Goal: Task Accomplishment & Management: Use online tool/utility

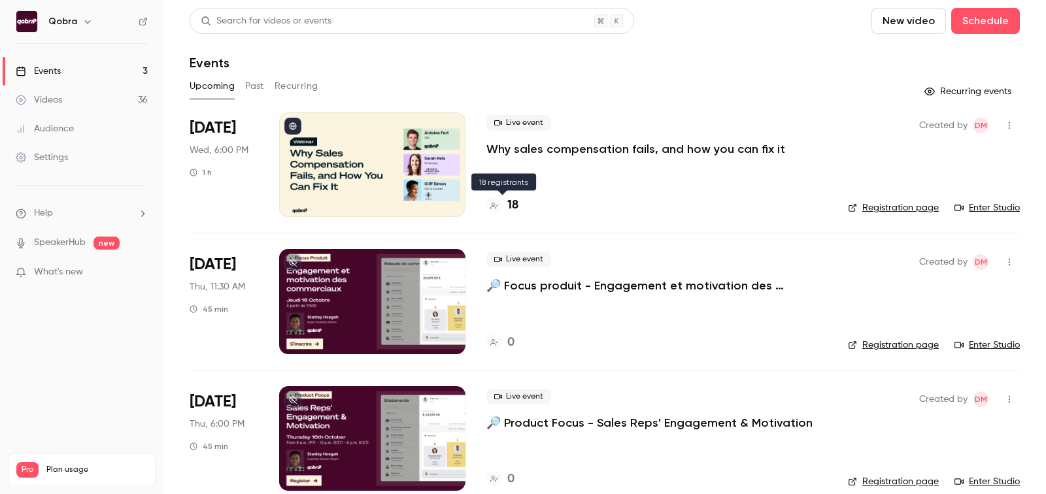
click at [512, 199] on h4 "18" at bounding box center [512, 206] width 11 height 18
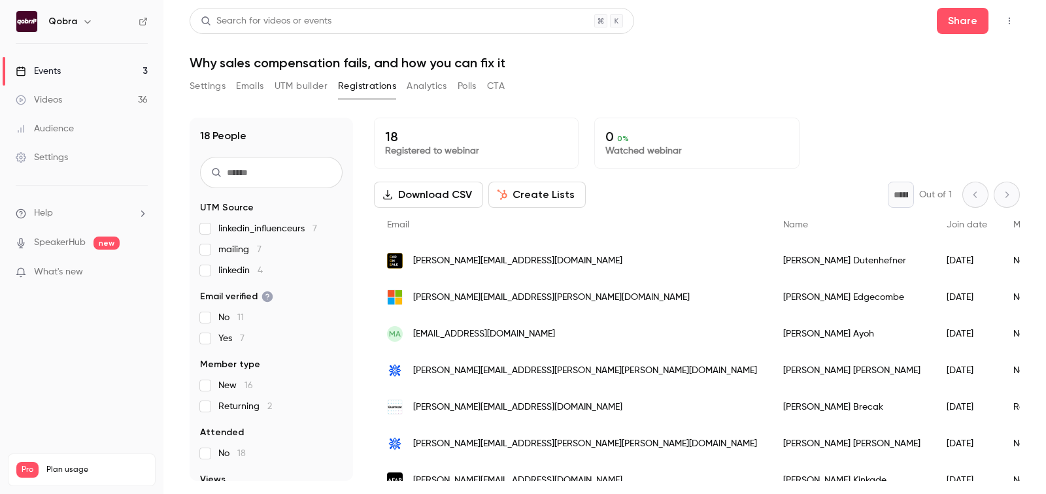
click at [513, 150] on p "Registered to webinar" at bounding box center [476, 150] width 182 height 13
click at [80, 48] on ul "Events 3 Videos 36 Audience Settings" at bounding box center [81, 114] width 163 height 141
click at [70, 62] on link "Events 3" at bounding box center [81, 71] width 163 height 29
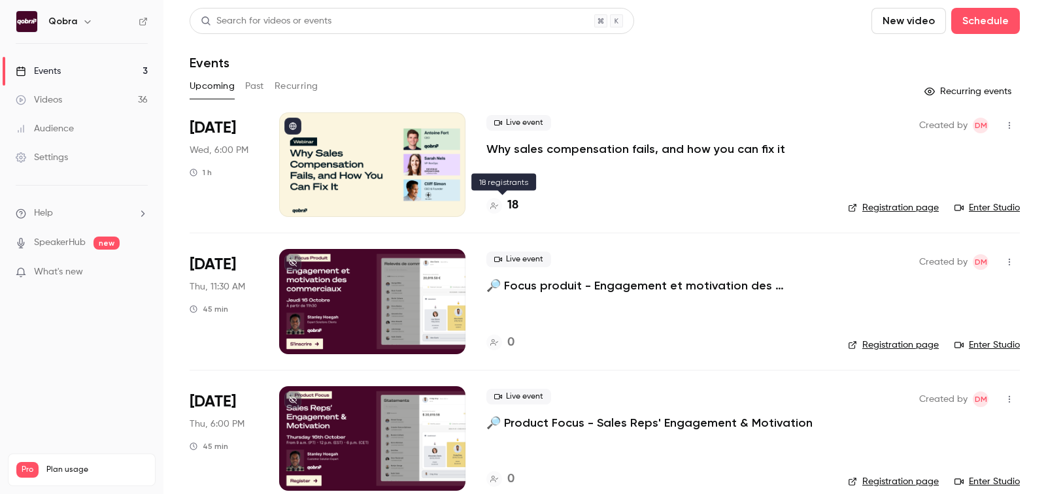
click at [515, 201] on h4 "18" at bounding box center [512, 206] width 11 height 18
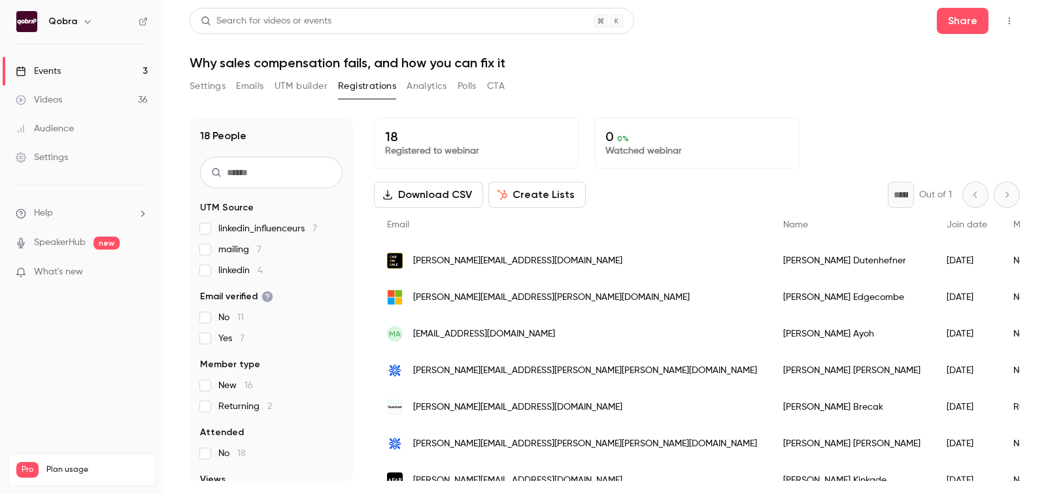
click at [295, 100] on div "Settings Emails UTM builder Registrations Analytics Polls CTA" at bounding box center [347, 89] width 315 height 26
click at [295, 79] on button "UTM builder" at bounding box center [301, 86] width 53 height 21
